Goal: Transaction & Acquisition: Purchase product/service

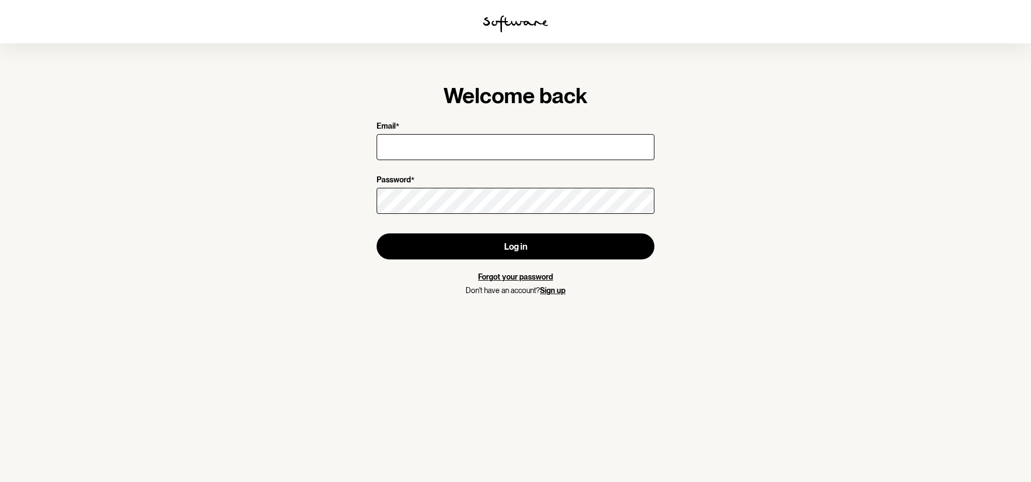
click at [436, 157] on input "Email *" at bounding box center [516, 147] width 278 height 26
type input "[EMAIL_ADDRESS][DOMAIN_NAME]"
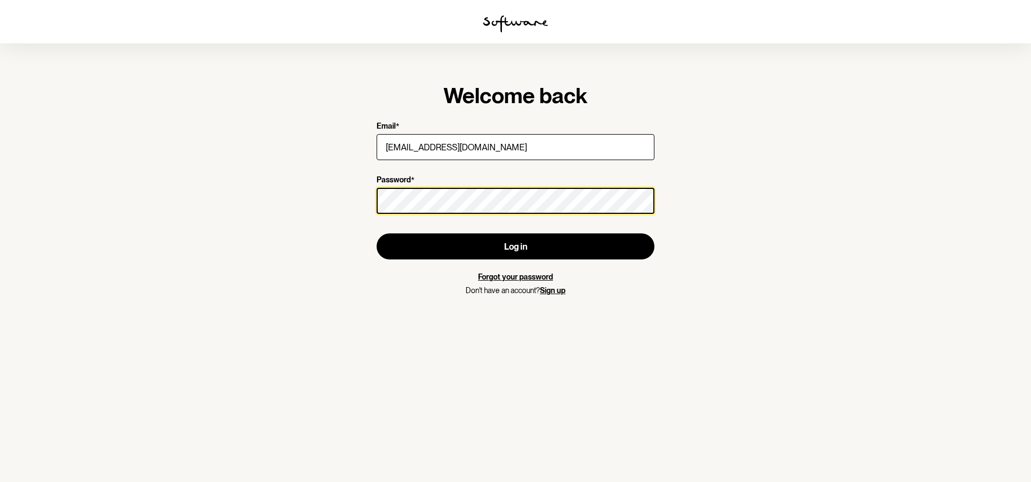
click at [377, 233] on button "Log in" at bounding box center [516, 246] width 278 height 26
click at [323, 199] on section "Welcome back Email * [EMAIL_ADDRESS][DOMAIN_NAME] Password * Log in Forgot your…" at bounding box center [515, 241] width 1031 height 482
click at [377, 233] on button "Log in" at bounding box center [516, 246] width 278 height 26
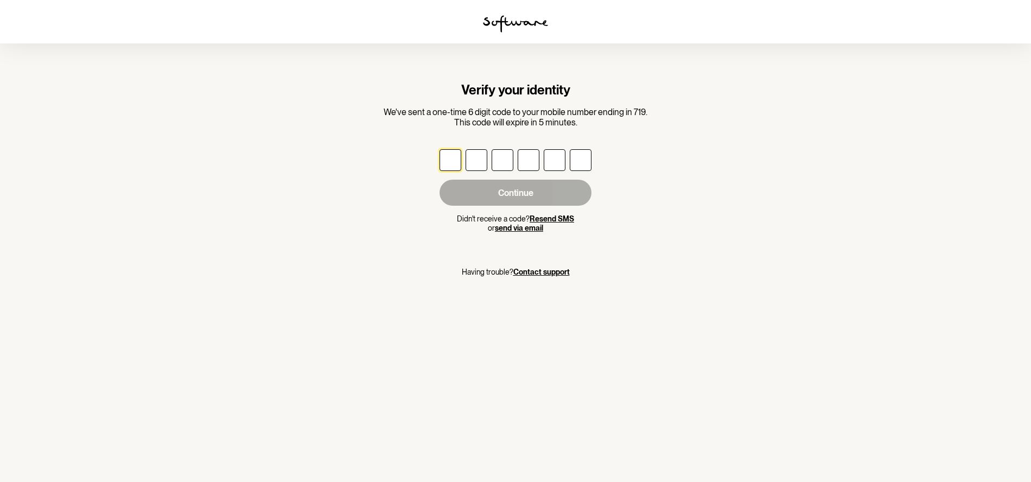
click at [455, 157] on input "text" at bounding box center [451, 160] width 22 height 22
type input "6"
type input "9"
type input "1"
type input "5"
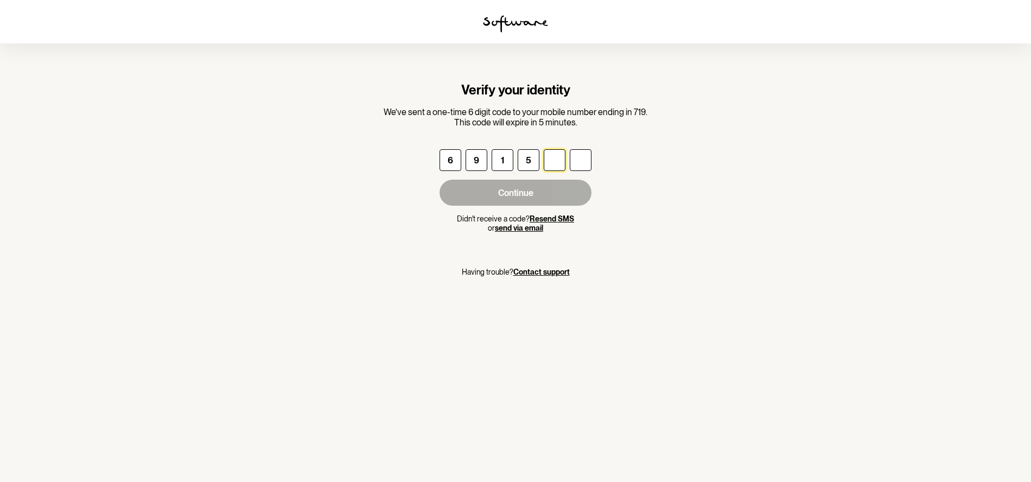
type input "0"
type input "7"
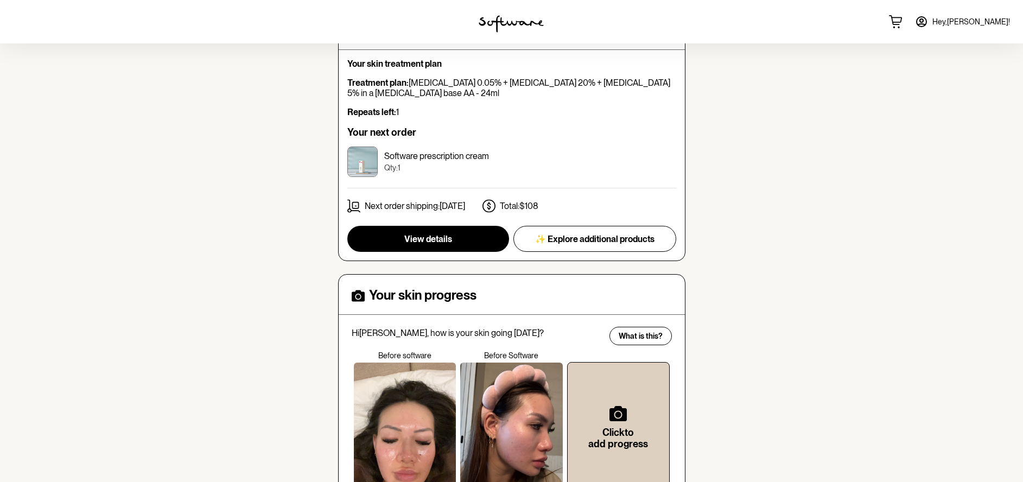
scroll to position [207, 0]
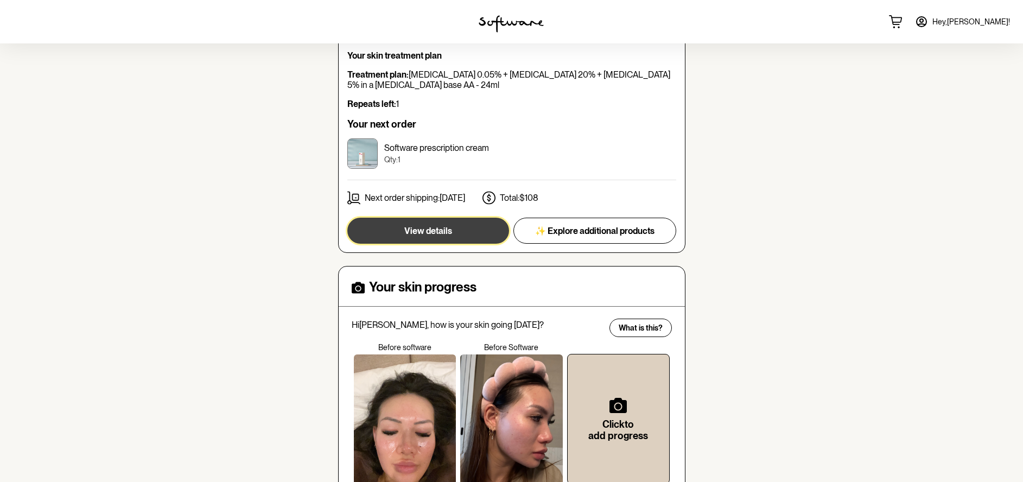
click at [439, 238] on button "View details" at bounding box center [428, 231] width 162 height 26
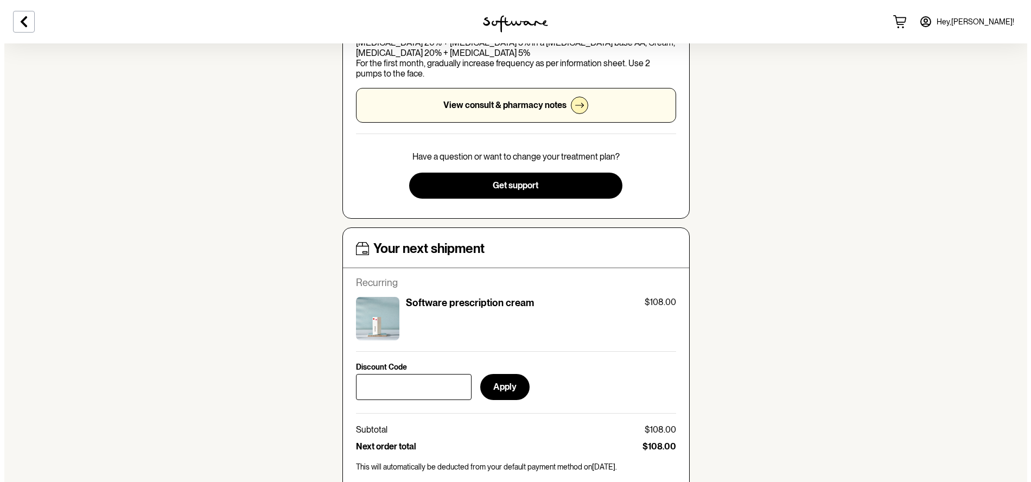
scroll to position [484, 0]
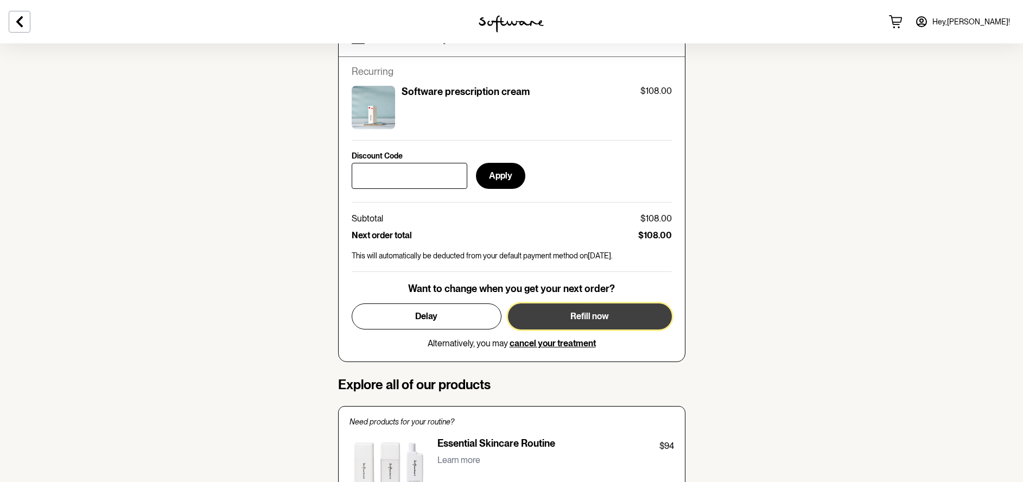
click at [570, 312] on button "Refill now" at bounding box center [590, 316] width 164 height 26
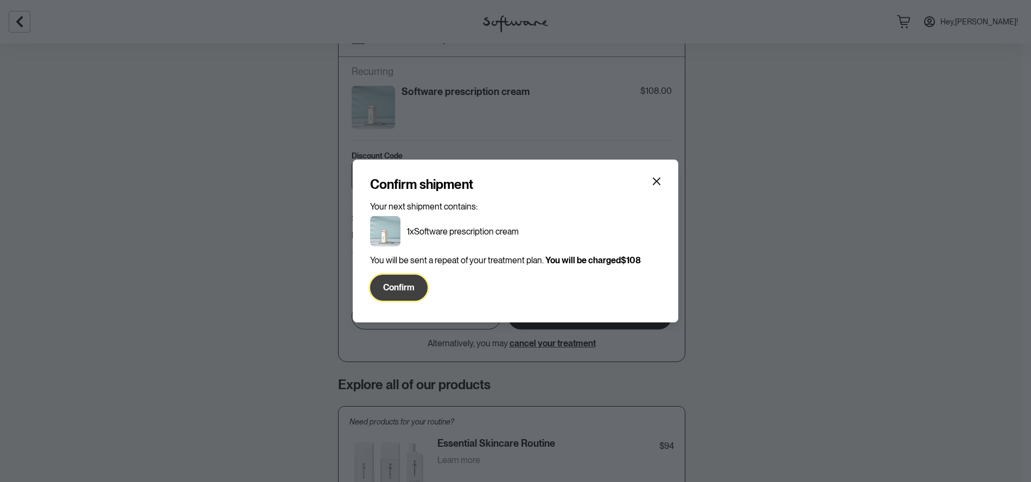
click at [396, 283] on span "Confirm" at bounding box center [398, 287] width 31 height 10
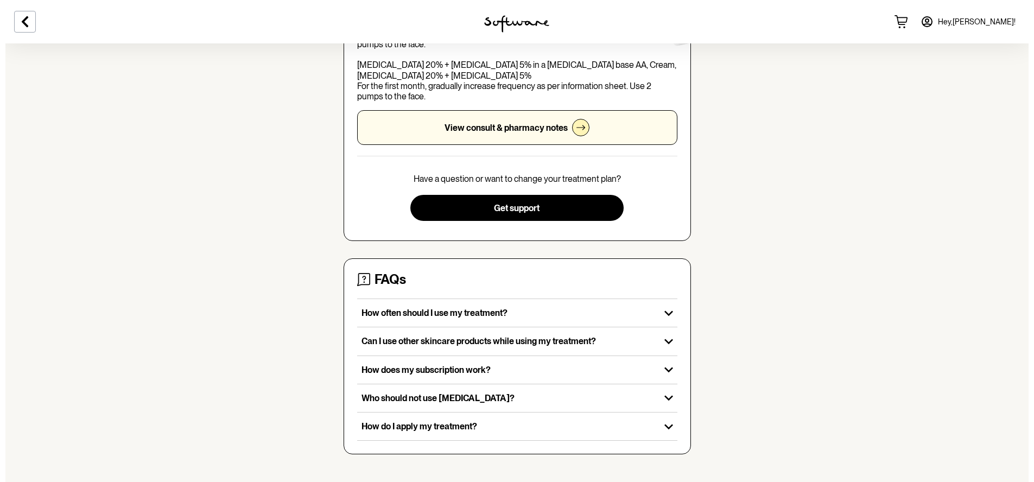
scroll to position [219, 0]
